Goal: Find specific page/section: Find specific page/section

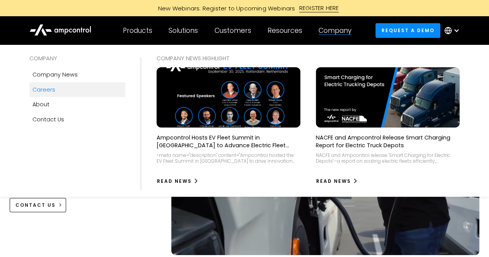
click at [45, 82] on link "Careers" at bounding box center [77, 89] width 96 height 15
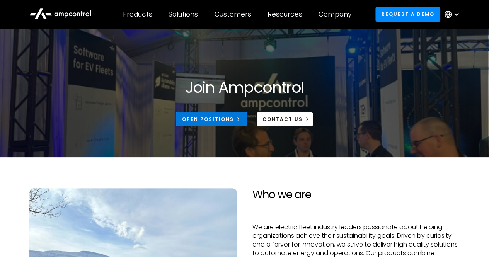
click at [220, 123] on div "Open Positions" at bounding box center [208, 119] width 52 height 7
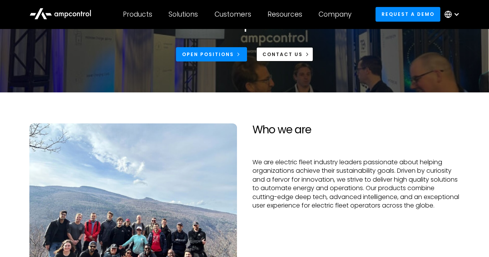
scroll to position [39, 0]
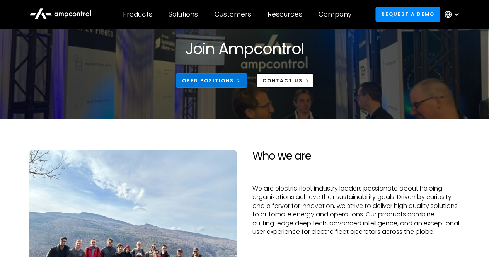
click at [209, 75] on link "Open Positions" at bounding box center [211, 81] width 71 height 14
